Goal: Task Accomplishment & Management: Manage account settings

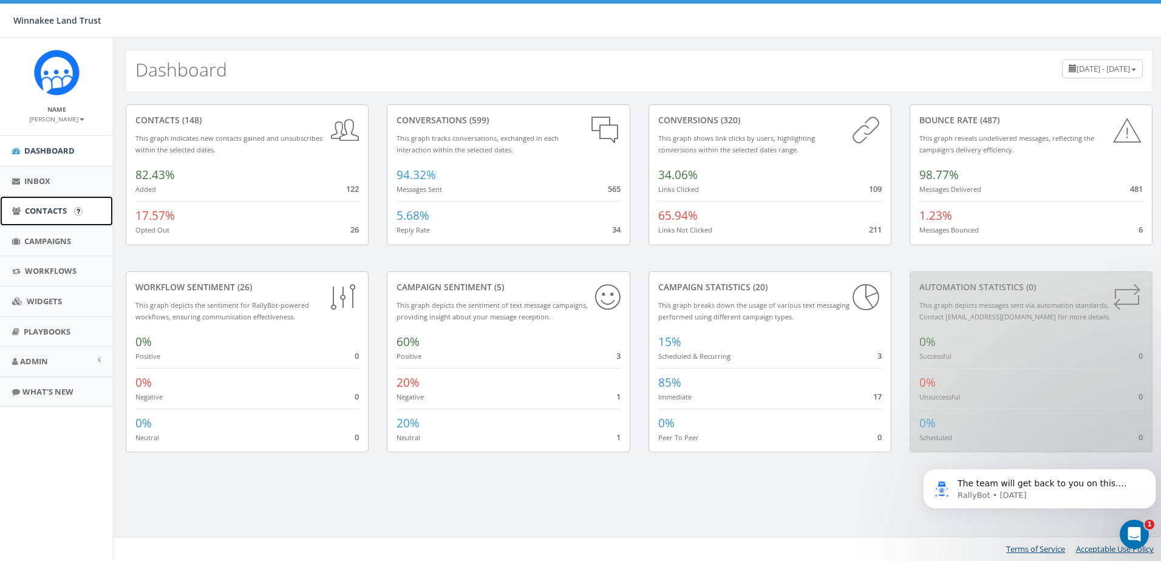
click at [46, 217] on link "Contacts" at bounding box center [56, 211] width 113 height 30
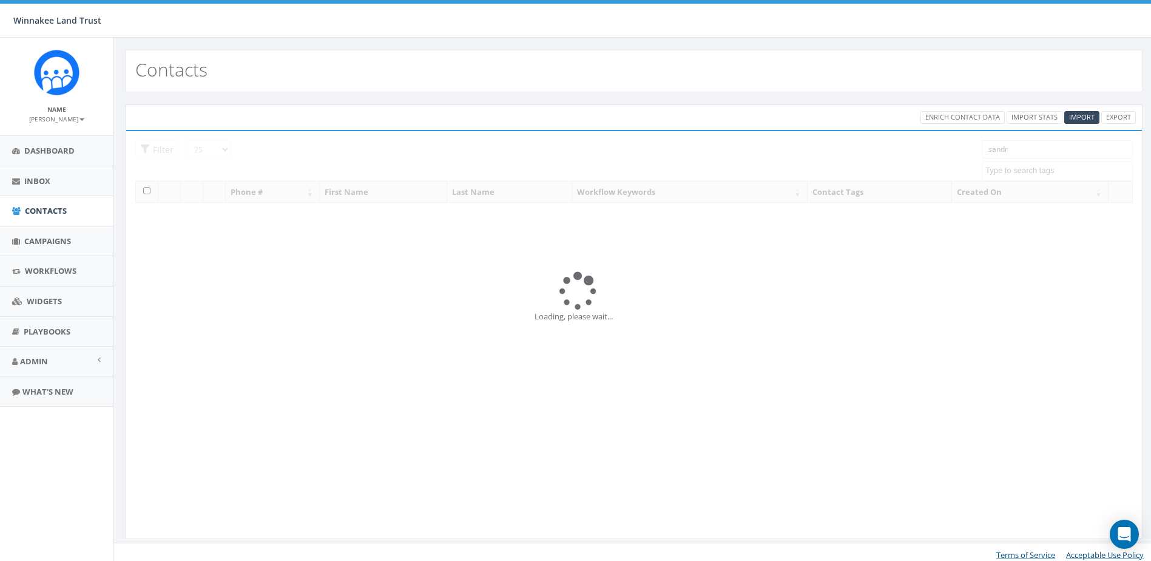
select select
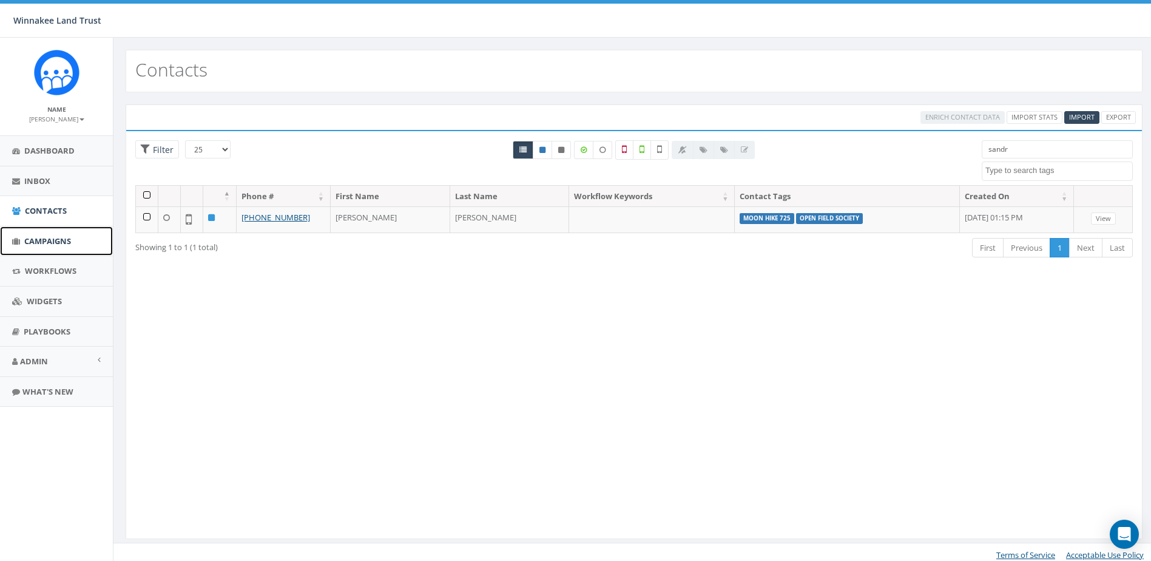
click at [46, 242] on span "Campaigns" at bounding box center [47, 241] width 47 height 11
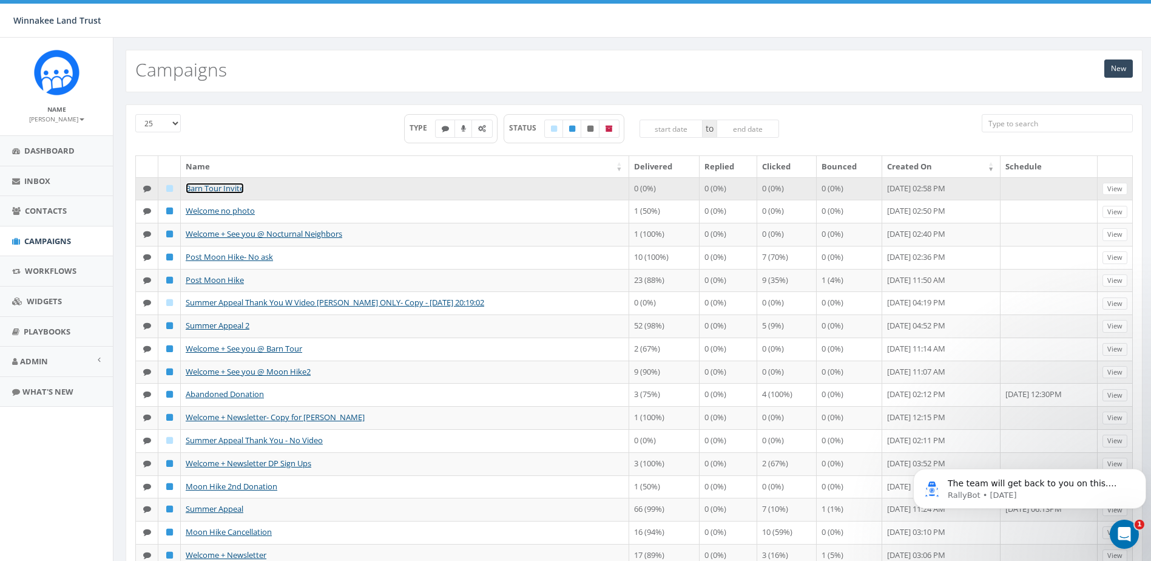
click at [220, 189] on link "Barn Tour Invite" at bounding box center [215, 188] width 58 height 11
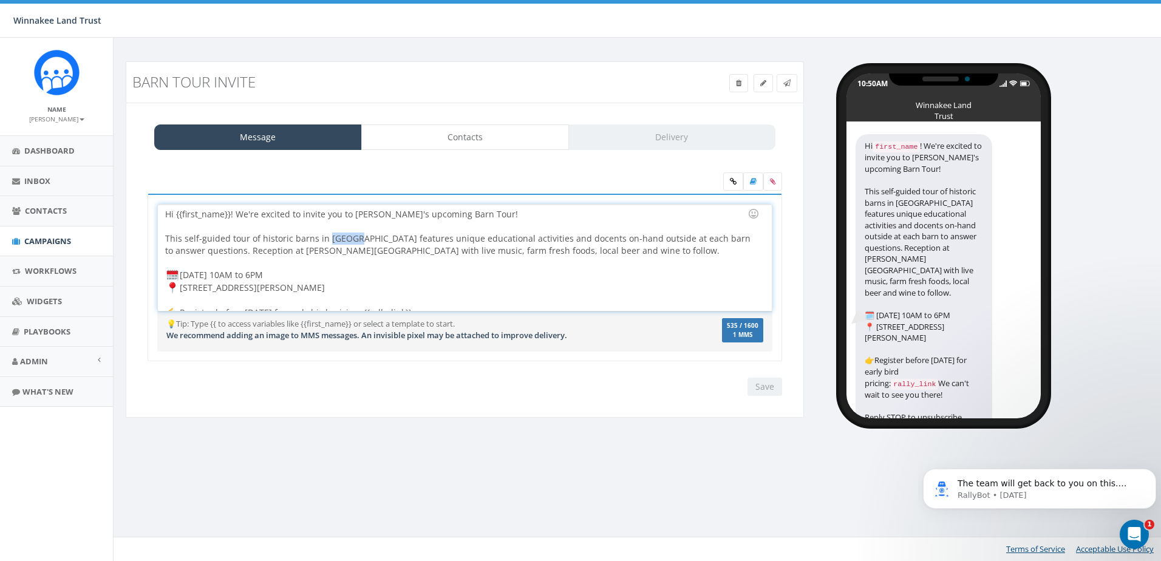
drag, startPoint x: 345, startPoint y: 237, endPoint x: 324, endPoint y: 239, distance: 21.9
click at [324, 239] on div "Hi {{first_name}}! We're excited to invite you to Winnakee's upcoming Barn Tour…" at bounding box center [464, 258] width 613 height 106
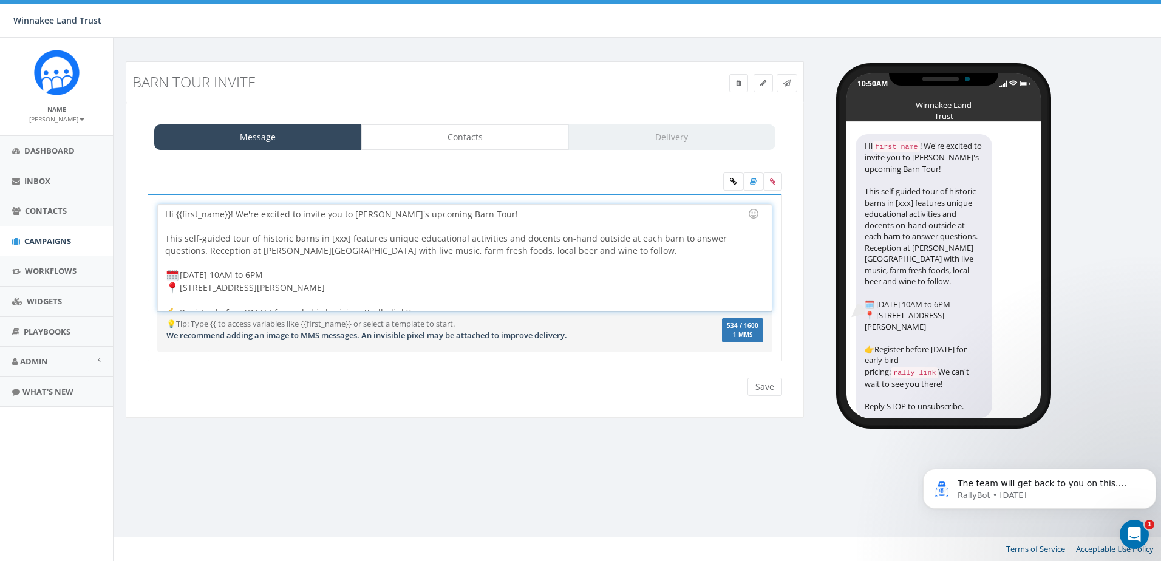
drag, startPoint x: 349, startPoint y: 289, endPoint x: 182, endPoint y: 286, distance: 166.9
click at [182, 286] on div "Hi {{first_name}}! We're excited to invite you to Winnakee's upcoming Barn Tour…" at bounding box center [464, 258] width 613 height 106
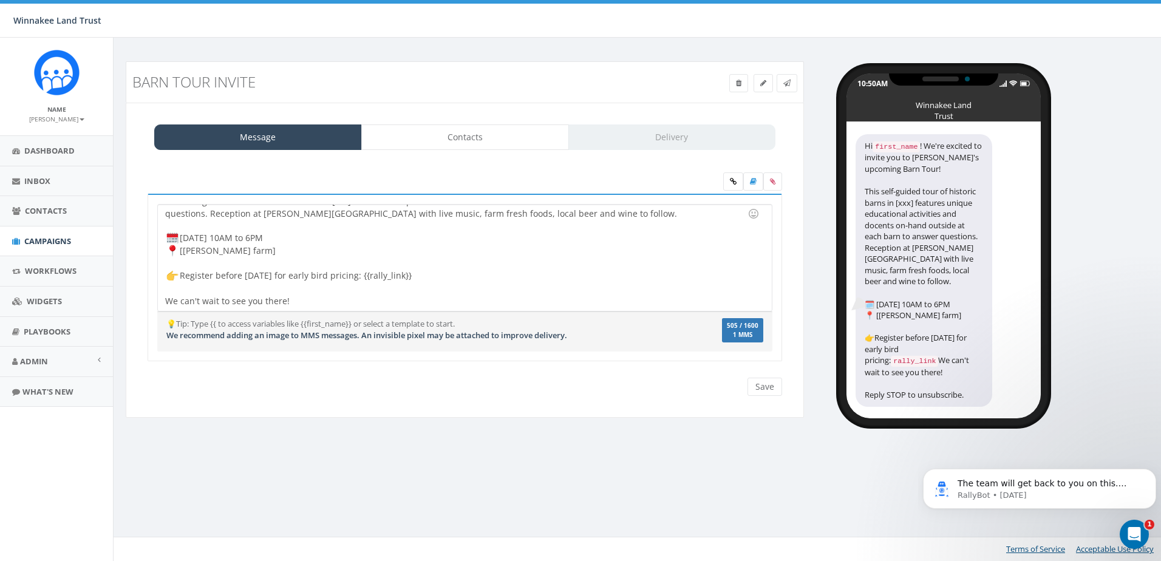
click at [617, 177] on div at bounding box center [464, 182] width 652 height 21
